Goal: Book appointment/travel/reservation

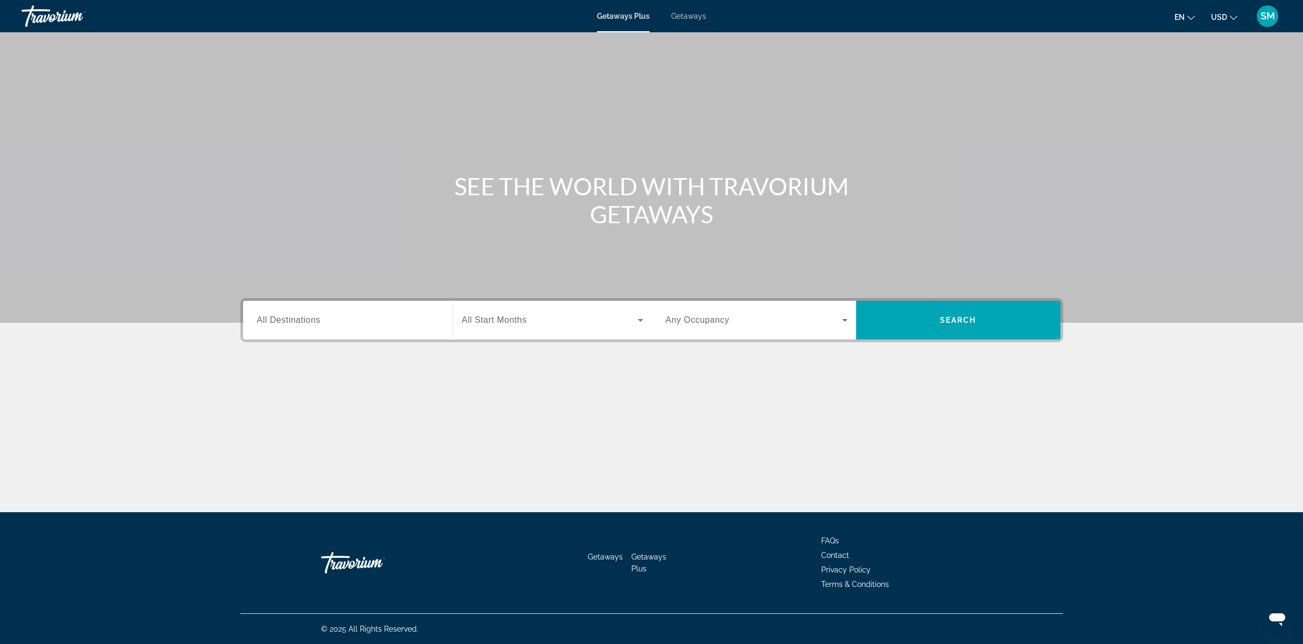
click at [336, 324] on input "Destination All Destinations" at bounding box center [348, 320] width 182 height 13
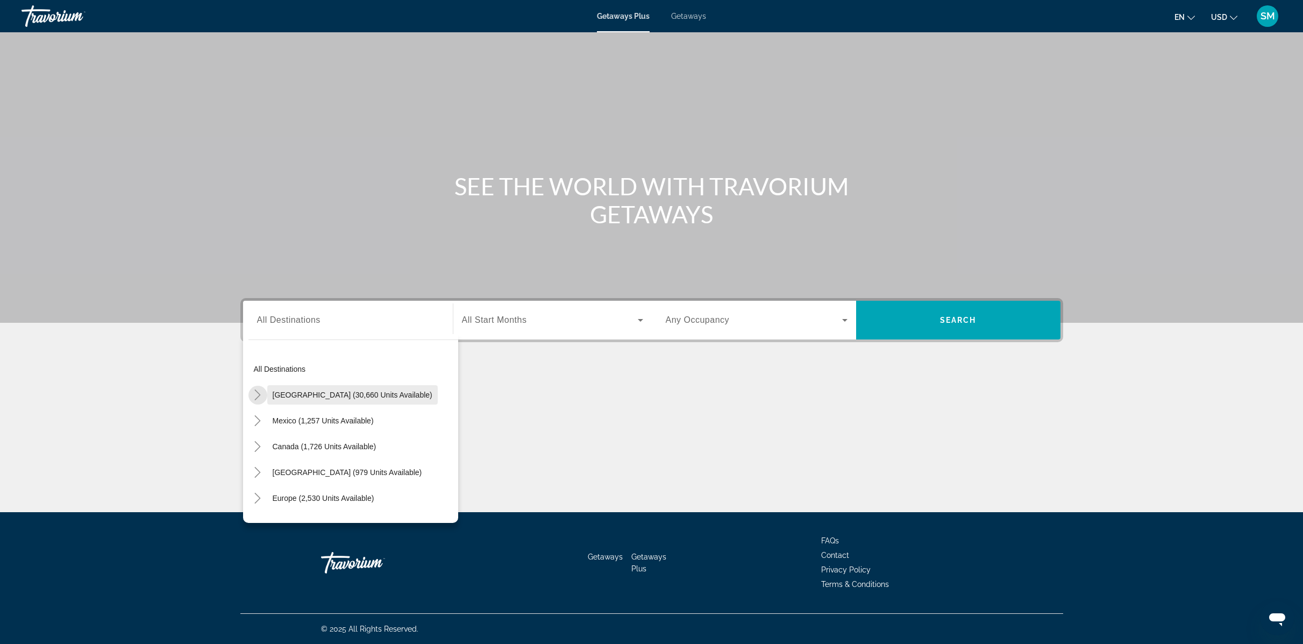
drag, startPoint x: 261, startPoint y: 397, endPoint x: 269, endPoint y: 393, distance: 9.4
click at [261, 397] on icon "Toggle United States (30,660 units available)" at bounding box center [257, 394] width 11 height 11
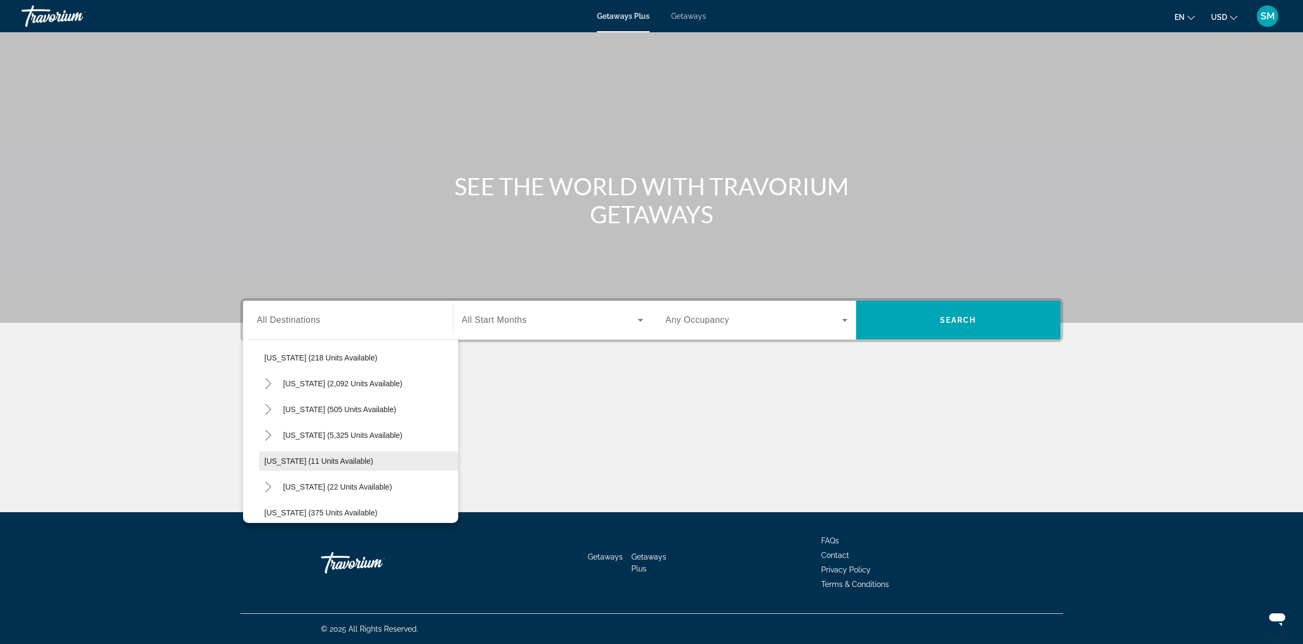
scroll to position [74, 0]
drag, startPoint x: 323, startPoint y: 449, endPoint x: 340, endPoint y: 445, distance: 17.6
click at [323, 449] on span "[US_STATE] (5,325 units available)" at bounding box center [342, 449] width 119 height 9
type input "**********"
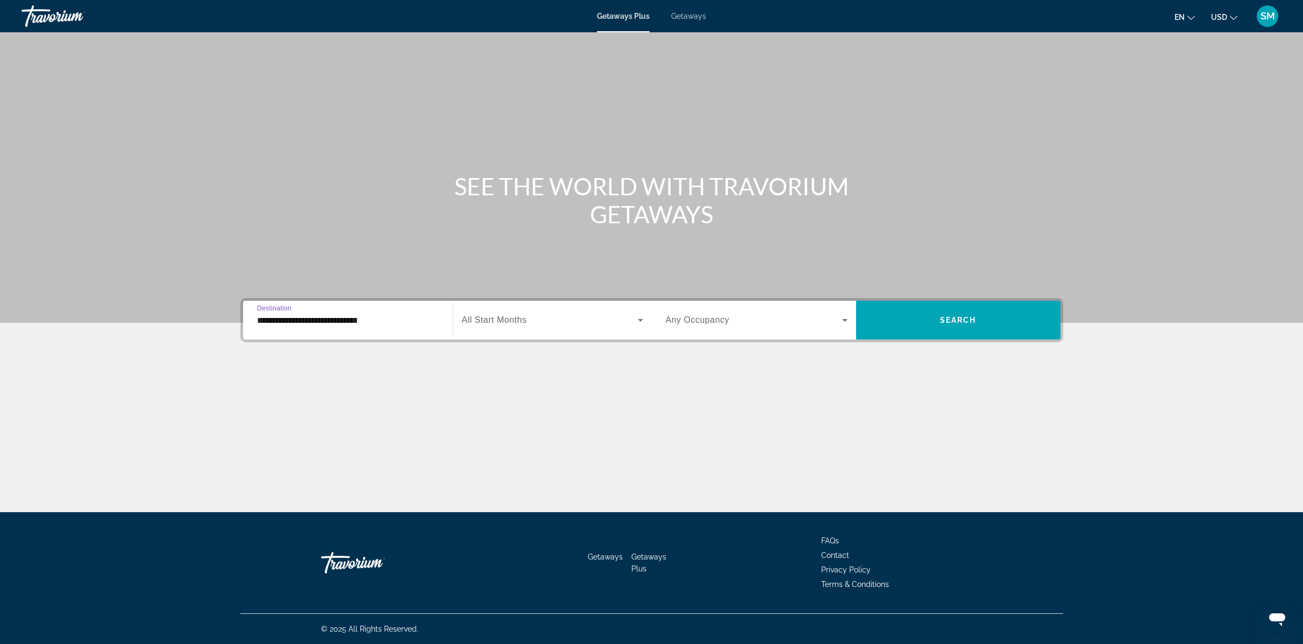
click at [589, 318] on span "Search widget" at bounding box center [550, 319] width 176 height 13
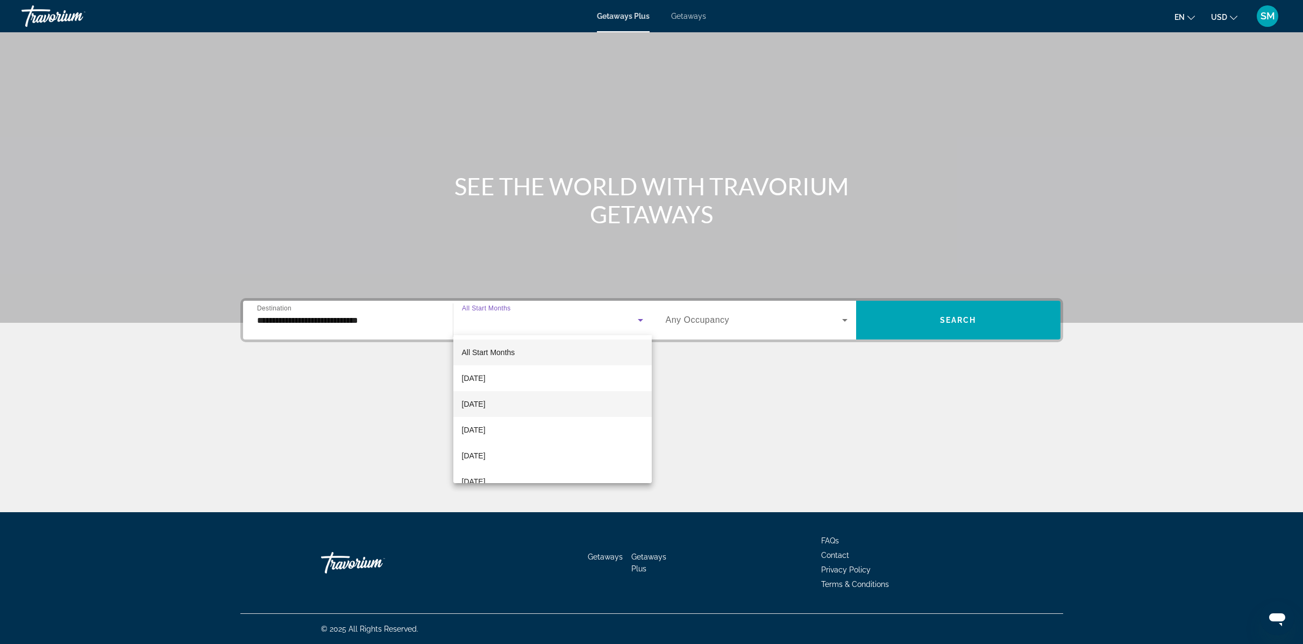
click at [498, 389] on mat-option "[DATE]" at bounding box center [552, 378] width 198 height 26
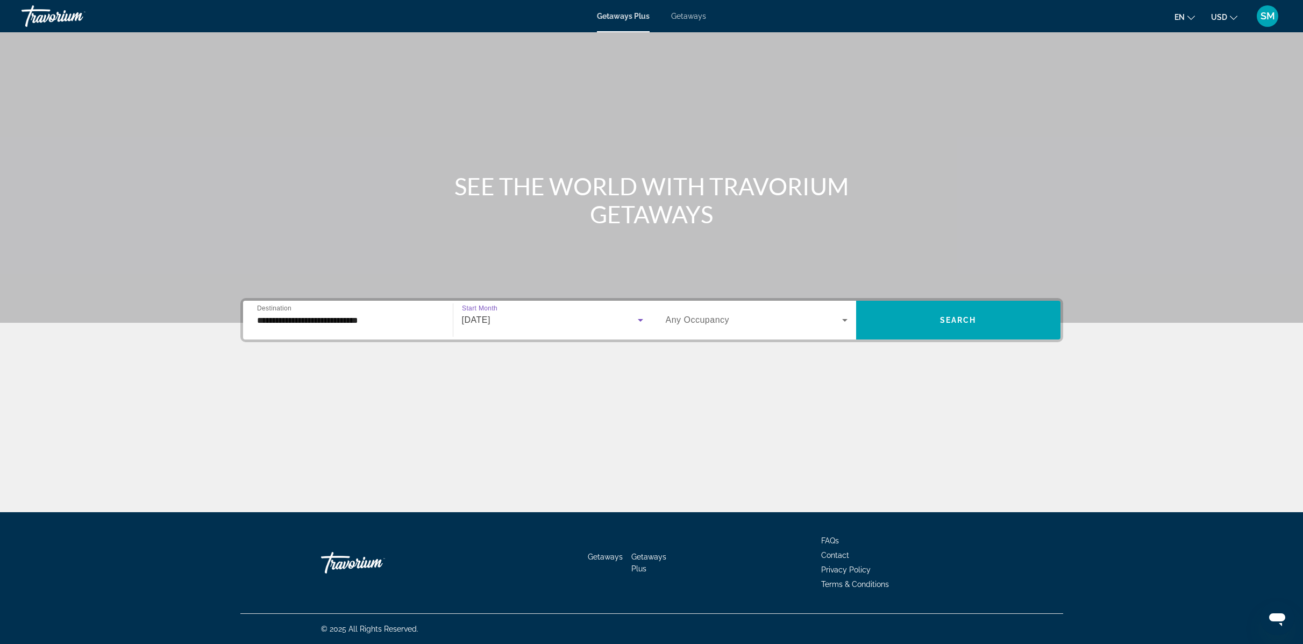
click at [490, 324] on span "[DATE]" at bounding box center [476, 319] width 28 height 9
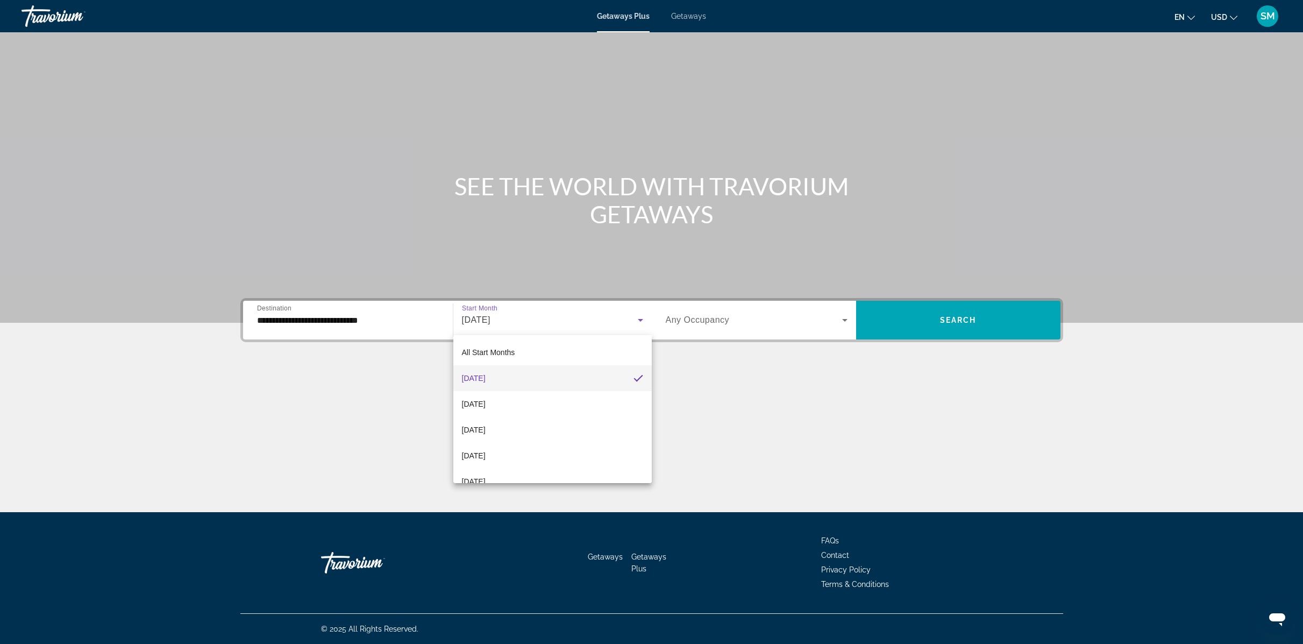
click at [972, 326] on div at bounding box center [651, 322] width 1303 height 644
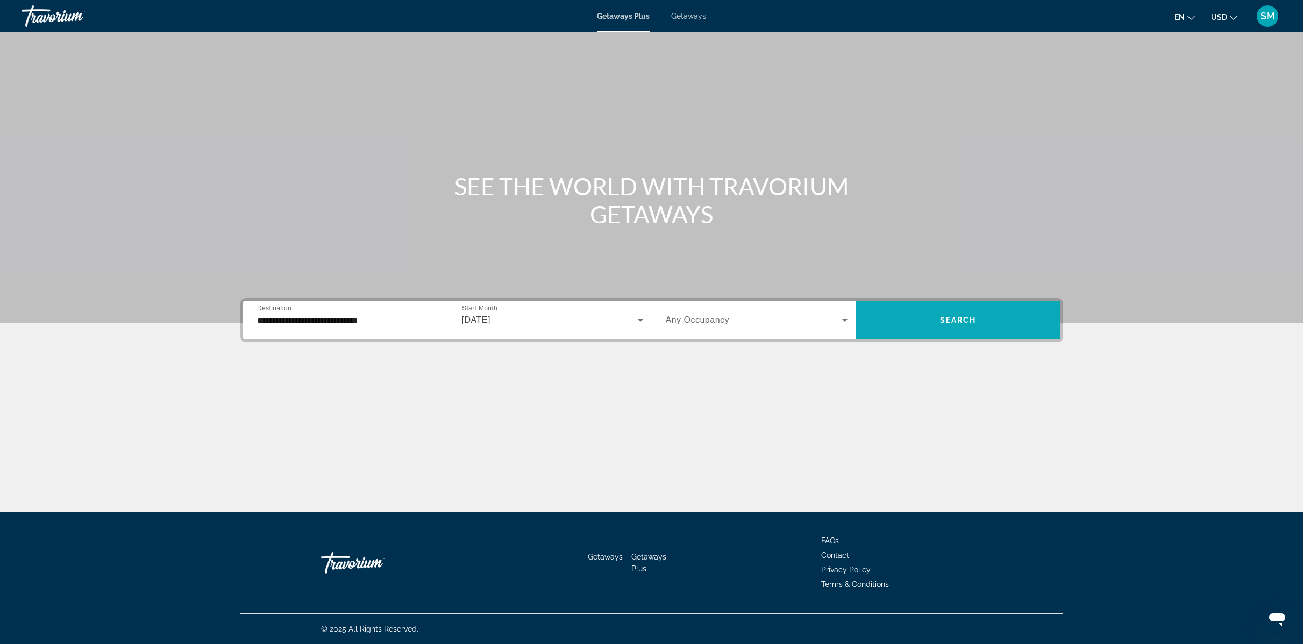
click at [925, 322] on span "Search widget" at bounding box center [958, 320] width 204 height 26
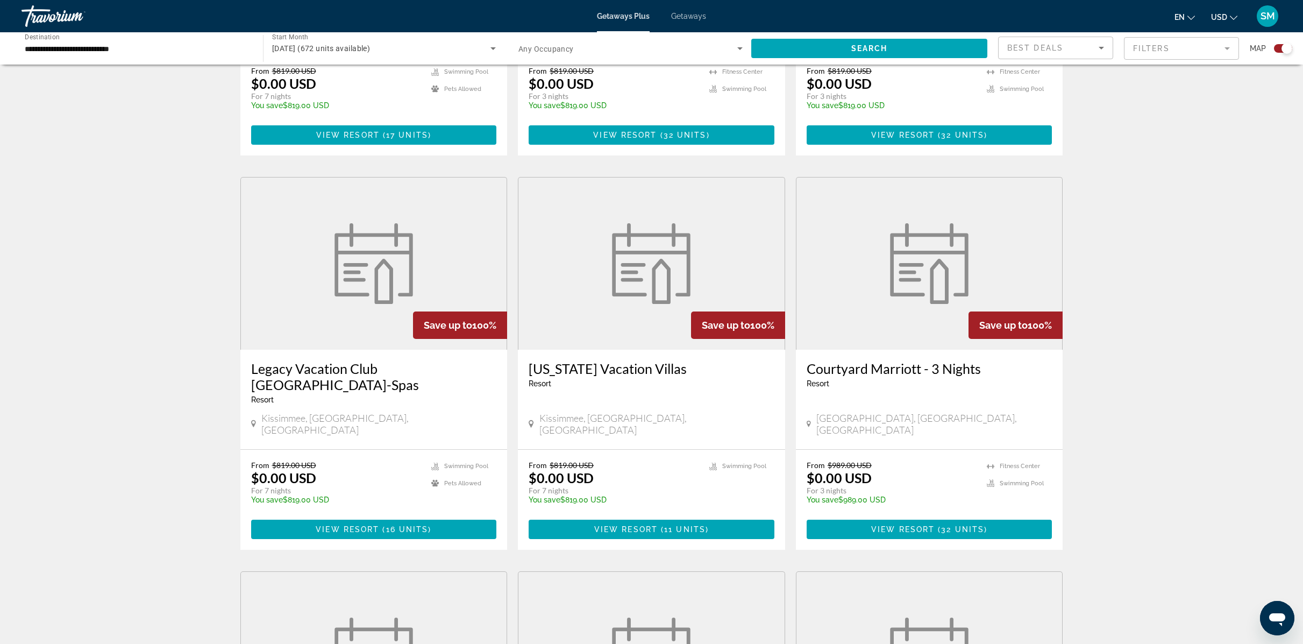
scroll to position [715, 0]
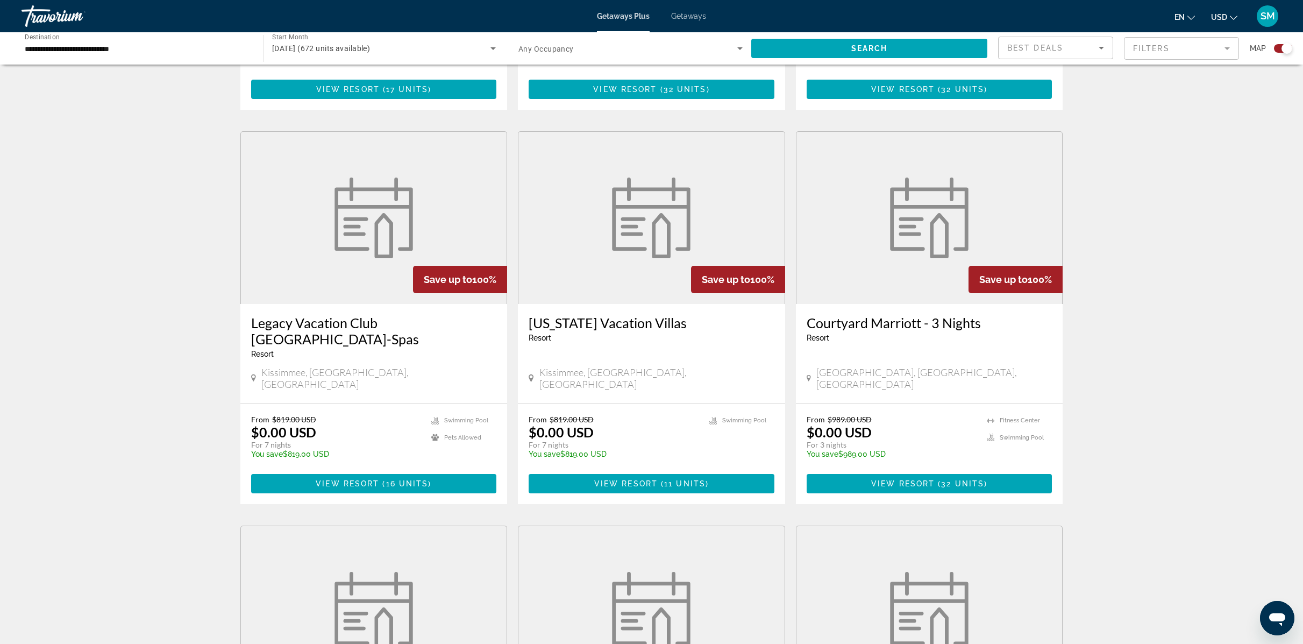
click at [945, 479] on span "32 units" at bounding box center [962, 483] width 43 height 9
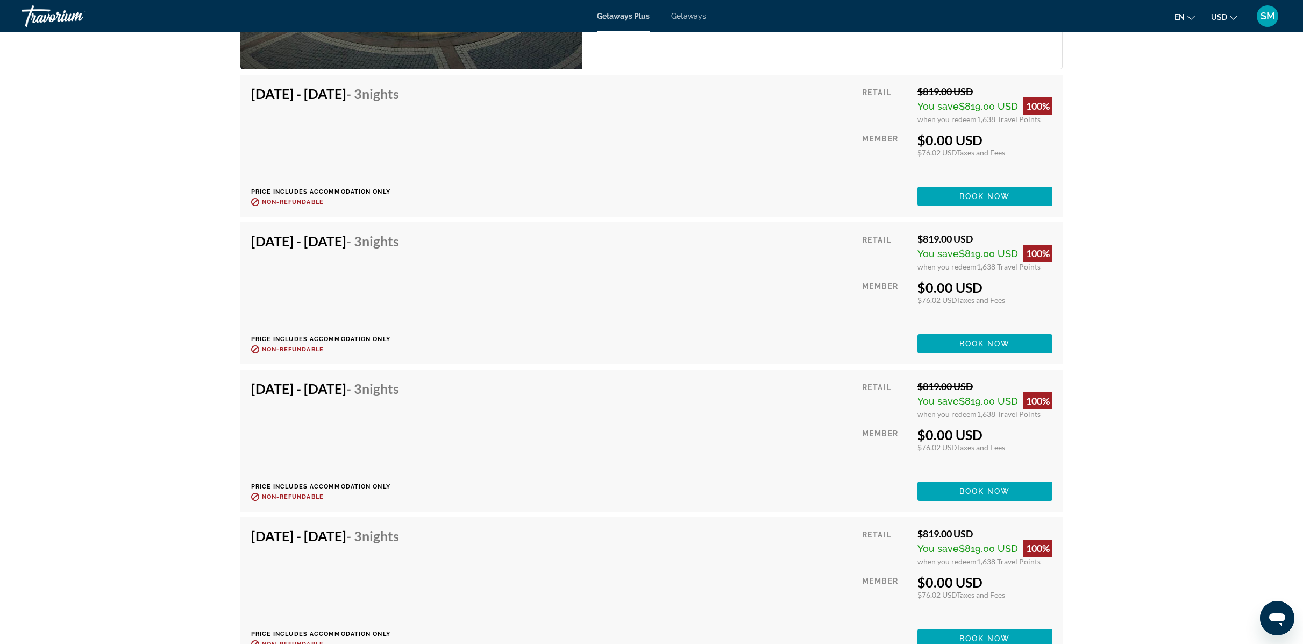
scroll to position [1581, 0]
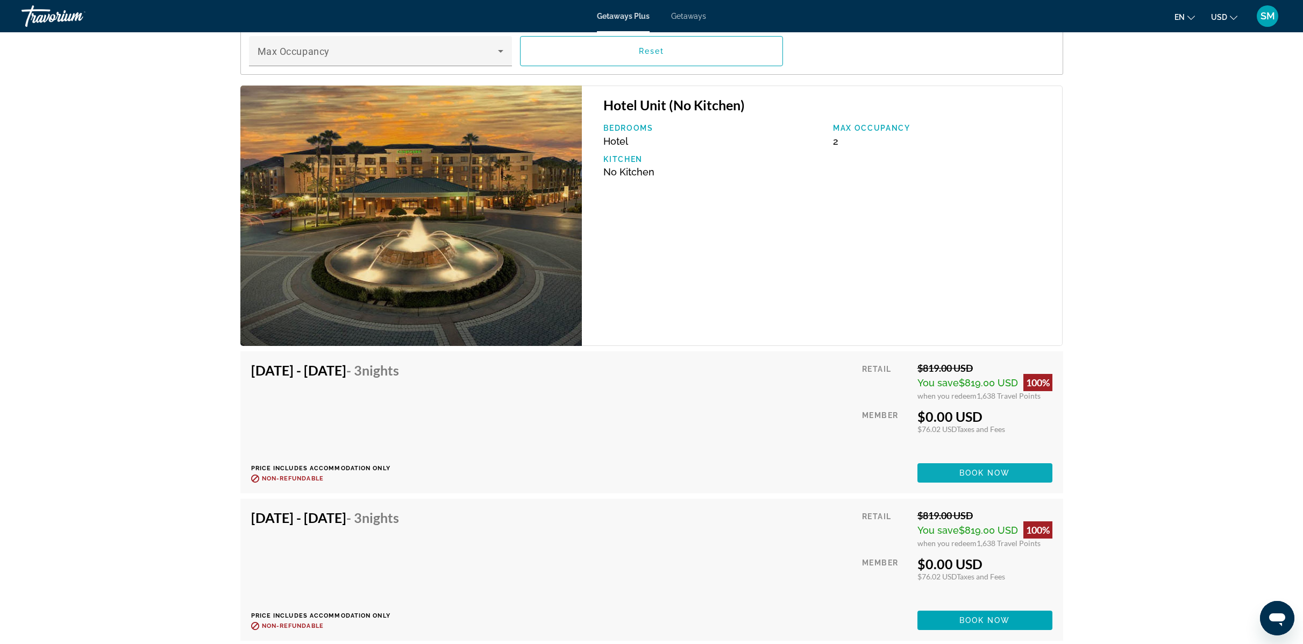
click at [988, 476] on span "Book now" at bounding box center [984, 472] width 51 height 9
